Goal: Go to known website: Access a specific website the user already knows

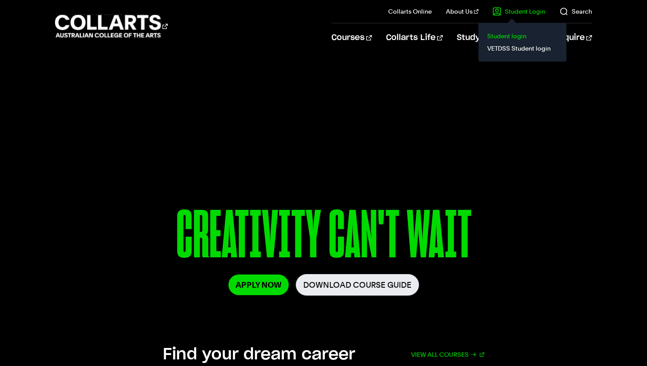
click at [517, 34] on link "Student login" at bounding box center [522, 36] width 74 height 12
click at [523, 12] on link "Student Login" at bounding box center [518, 11] width 53 height 9
click at [510, 38] on link "Student login" at bounding box center [522, 36] width 74 height 12
